Goal: Register for event/course

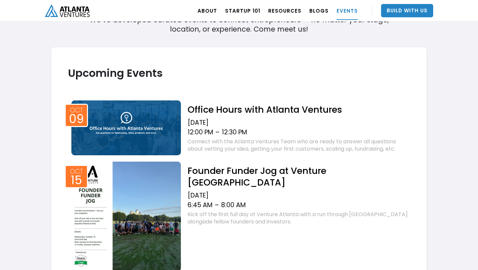
scroll to position [395, 0]
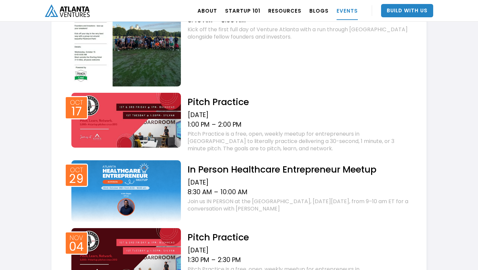
click at [241, 102] on h2 "Pitch Practice" at bounding box center [299, 102] width 223 height 12
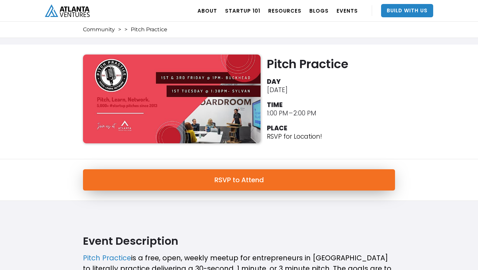
scroll to position [3, 0]
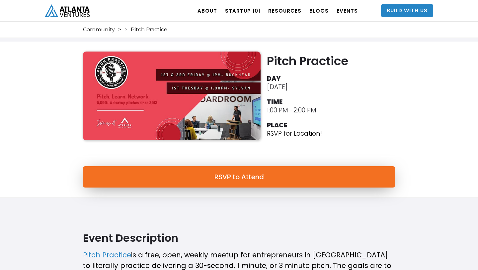
click at [272, 184] on link "RSVP to Attend" at bounding box center [239, 176] width 312 height 21
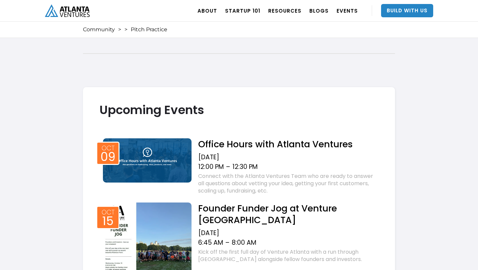
scroll to position [423, 0]
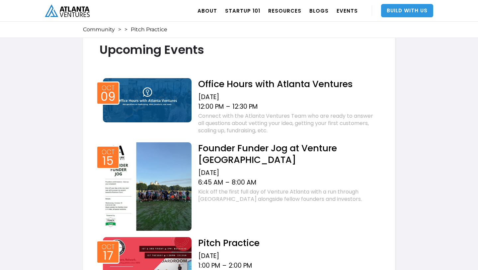
click at [407, 13] on link "Build With Us" at bounding box center [407, 10] width 52 height 13
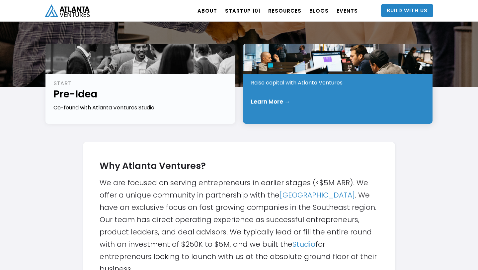
scroll to position [243, 0]
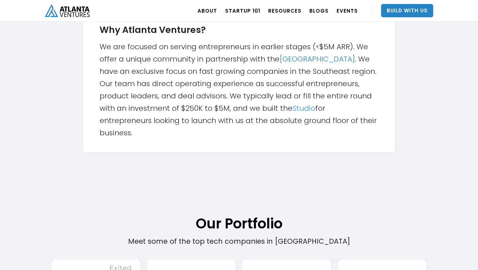
click at [296, 108] on link "Studio" at bounding box center [304, 108] width 23 height 10
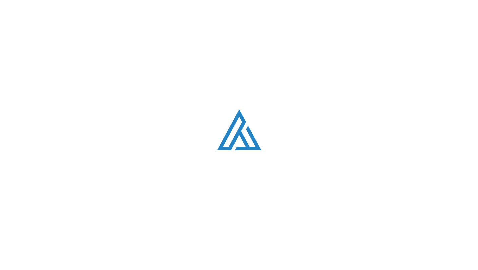
scroll to position [243, 0]
